Goal: Task Accomplishment & Management: Manage account settings

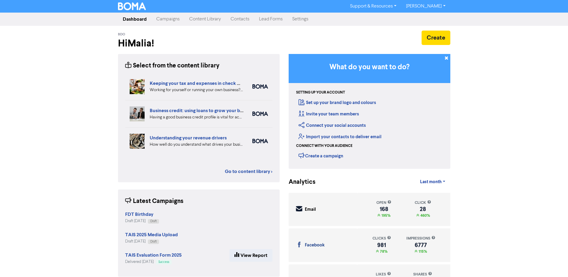
click at [165, 20] on link "Campaigns" at bounding box center [168, 19] width 33 height 12
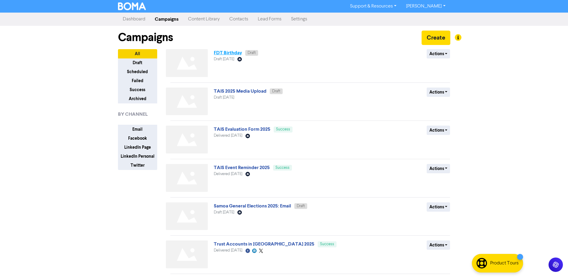
click at [232, 54] on link "FDT Birthday" at bounding box center [228, 53] width 28 height 6
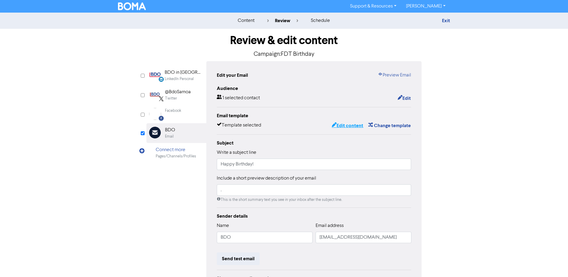
click at [347, 127] on button "Edit content" at bounding box center [348, 126] width 32 height 8
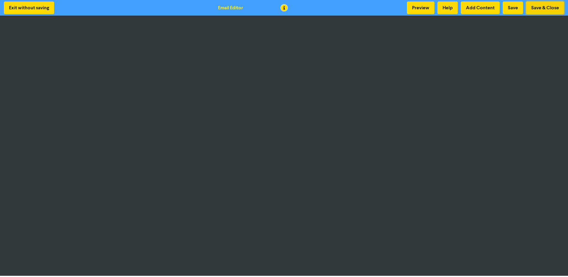
click at [554, 9] on button "Save & Close" at bounding box center [546, 7] width 38 height 13
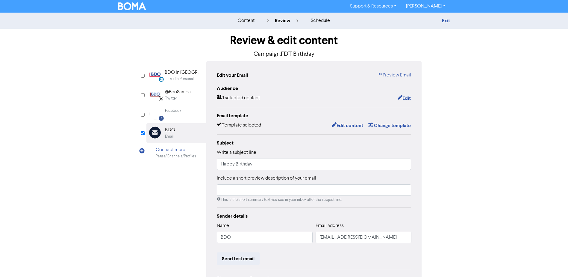
scroll to position [67, 0]
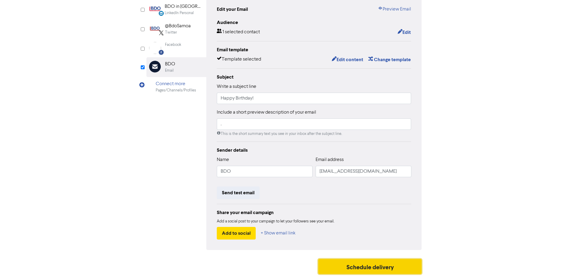
click at [374, 267] on button "Schedule delivery" at bounding box center [371, 266] width 104 height 15
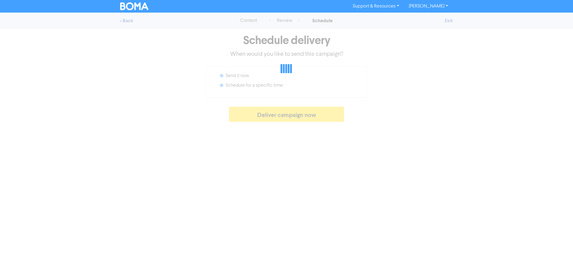
radio input "false"
radio input "true"
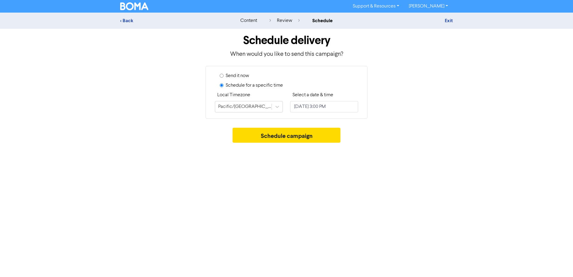
click at [237, 76] on label "Send it now" at bounding box center [237, 75] width 23 height 7
click at [224, 76] on input "Send it now" at bounding box center [222, 76] width 4 height 4
radio input "true"
radio input "false"
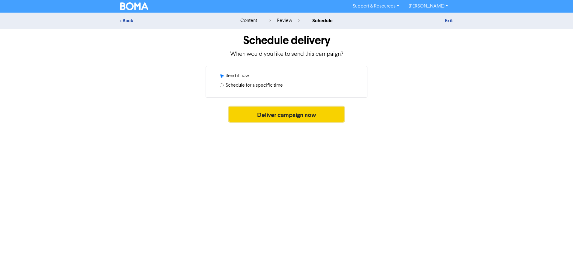
click at [306, 114] on button "Deliver campaign now" at bounding box center [286, 114] width 115 height 15
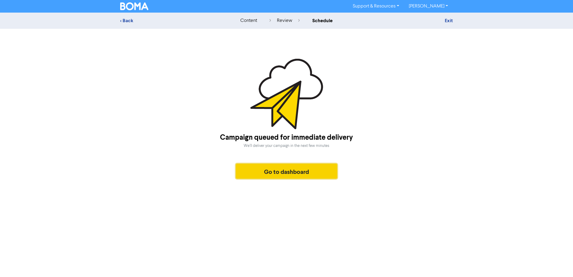
click at [291, 171] on button "Go to dashboard" at bounding box center [286, 171] width 101 height 15
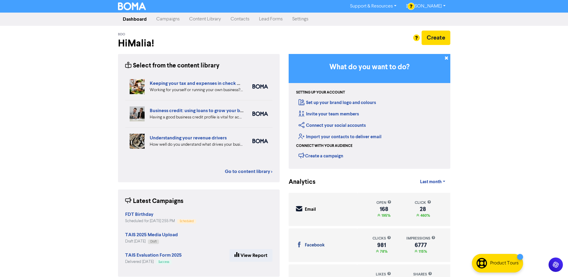
click at [174, 19] on link "Campaigns" at bounding box center [168, 19] width 33 height 12
